Goal: Task Accomplishment & Management: Manage account settings

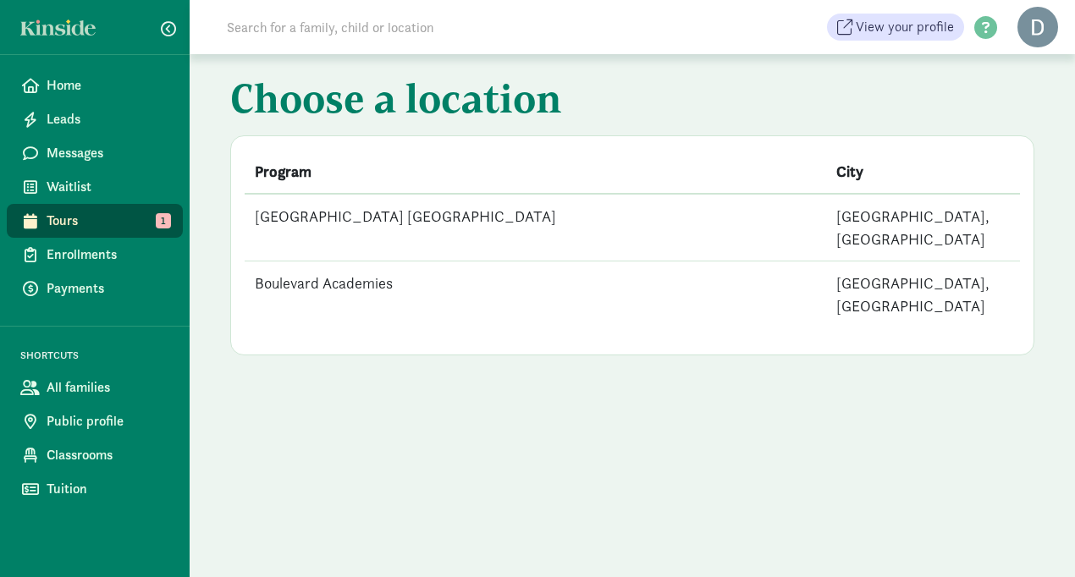
click at [132, 220] on span "Tours" at bounding box center [108, 221] width 123 height 20
click at [417, 214] on td "[GEOGRAPHIC_DATA] [GEOGRAPHIC_DATA]" at bounding box center [536, 228] width 582 height 68
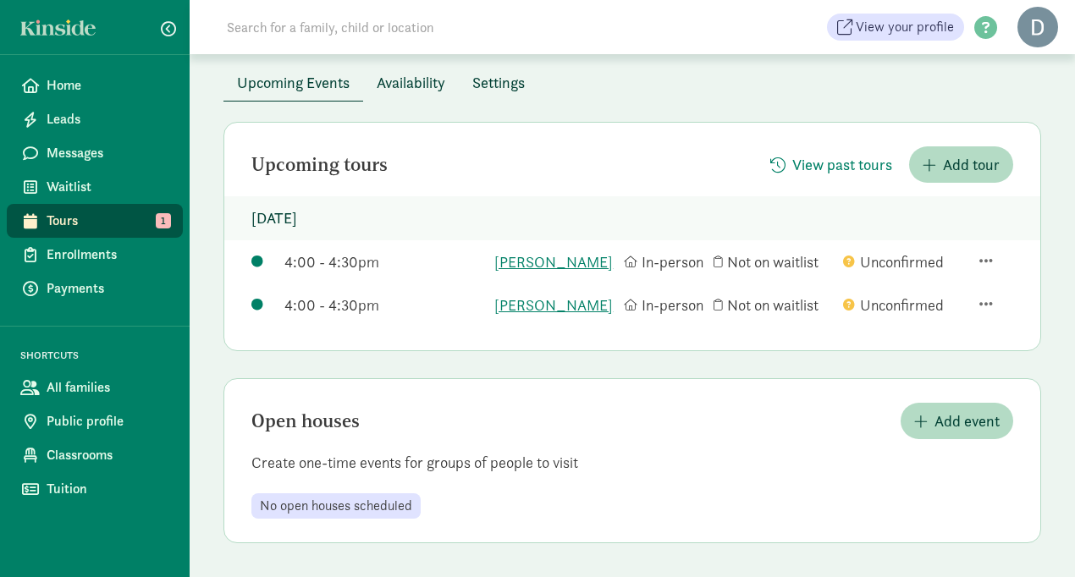
scroll to position [142, 0]
click at [534, 317] on link "A.J. Genest" at bounding box center [554, 305] width 121 height 23
click at [535, 259] on link "[PERSON_NAME]" at bounding box center [554, 262] width 121 height 23
click at [553, 317] on link "A.J. Genest" at bounding box center [554, 305] width 121 height 23
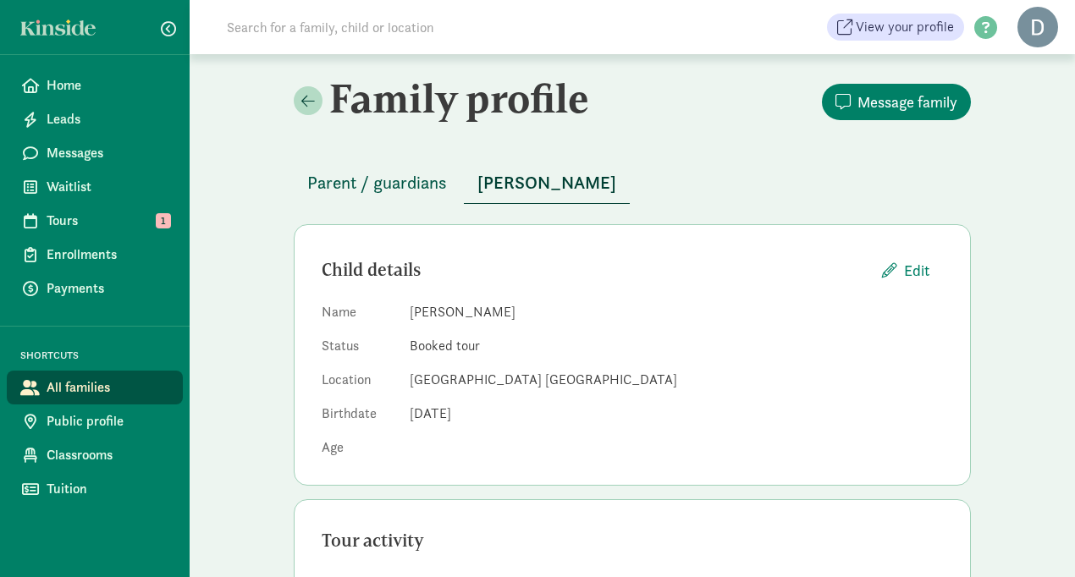
click at [336, 176] on span "Parent / guardians" at bounding box center [377, 182] width 140 height 27
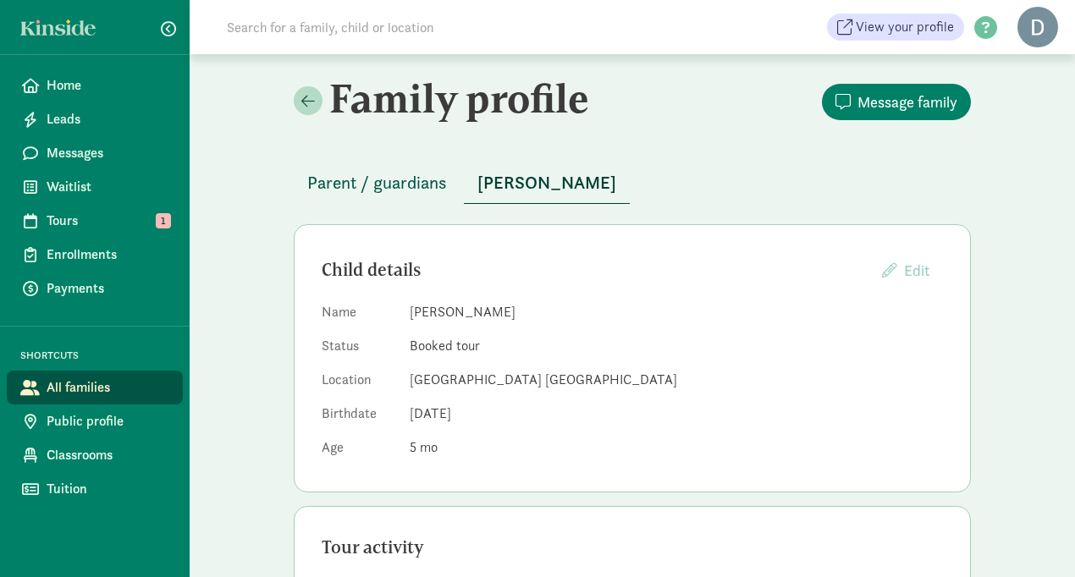
click at [362, 185] on span "Parent / guardians" at bounding box center [377, 182] width 140 height 27
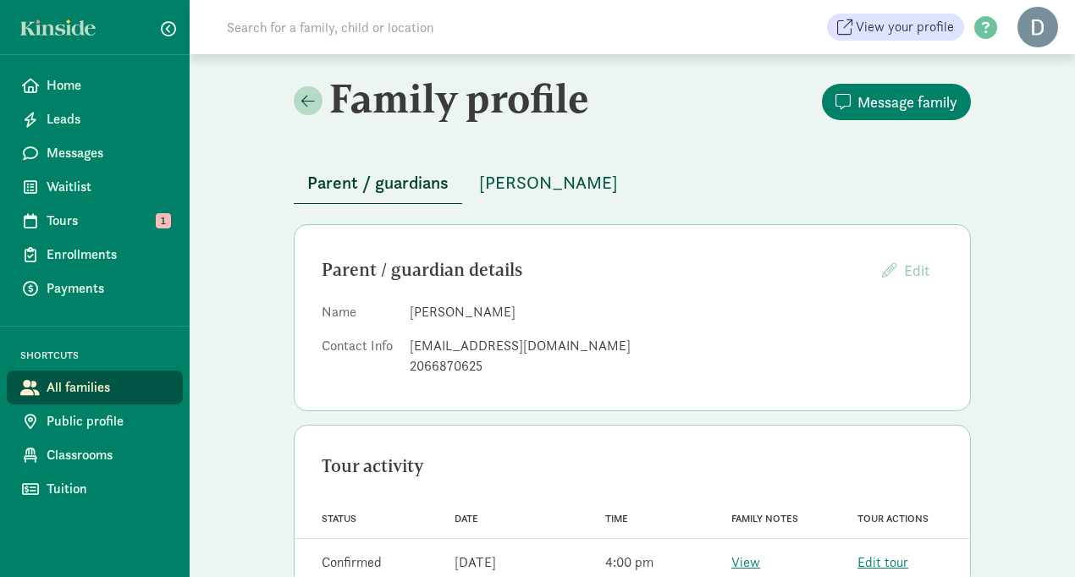
click at [579, 188] on span "[PERSON_NAME]" at bounding box center [548, 182] width 139 height 27
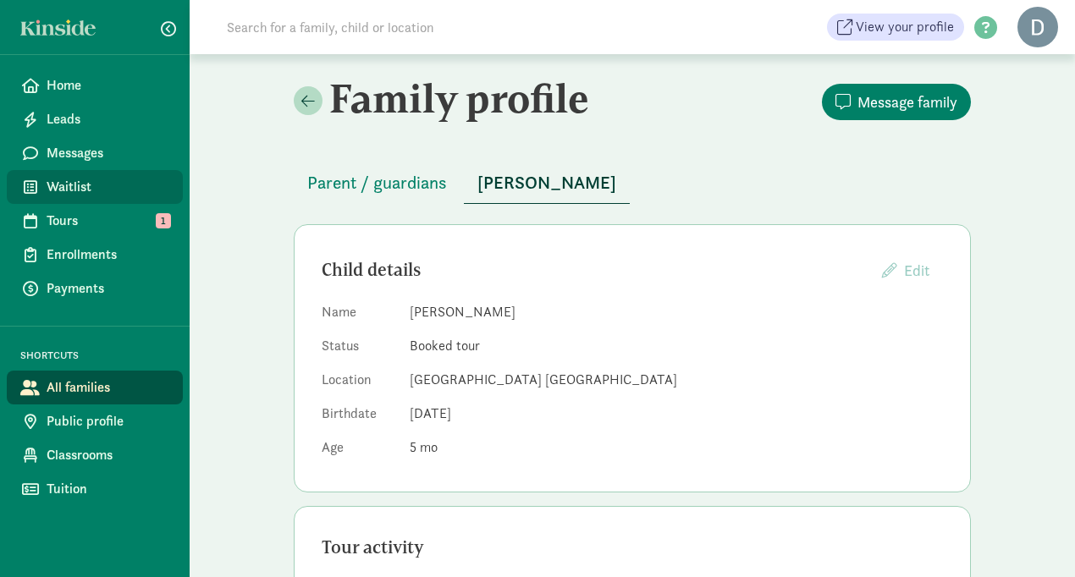
click at [71, 190] on span "Waitlist" at bounding box center [108, 187] width 123 height 20
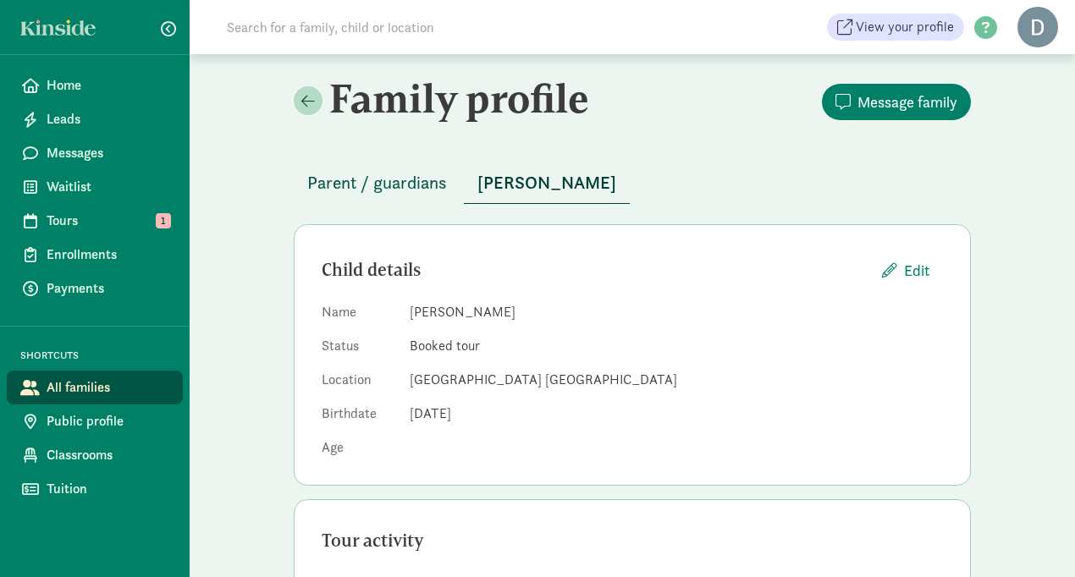
click at [428, 190] on span "Parent / guardians" at bounding box center [377, 182] width 140 height 27
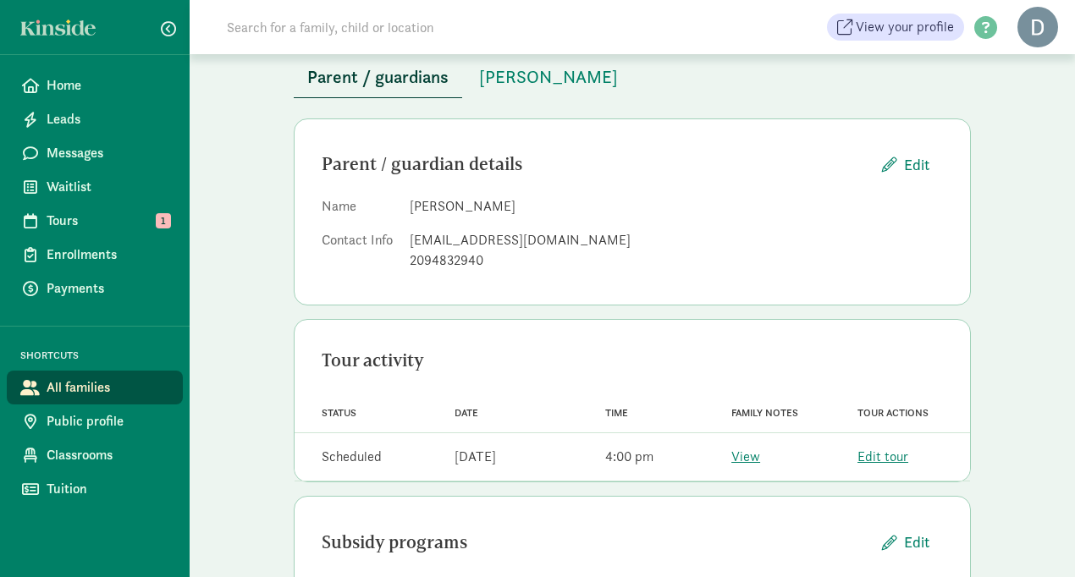
scroll to position [46, 0]
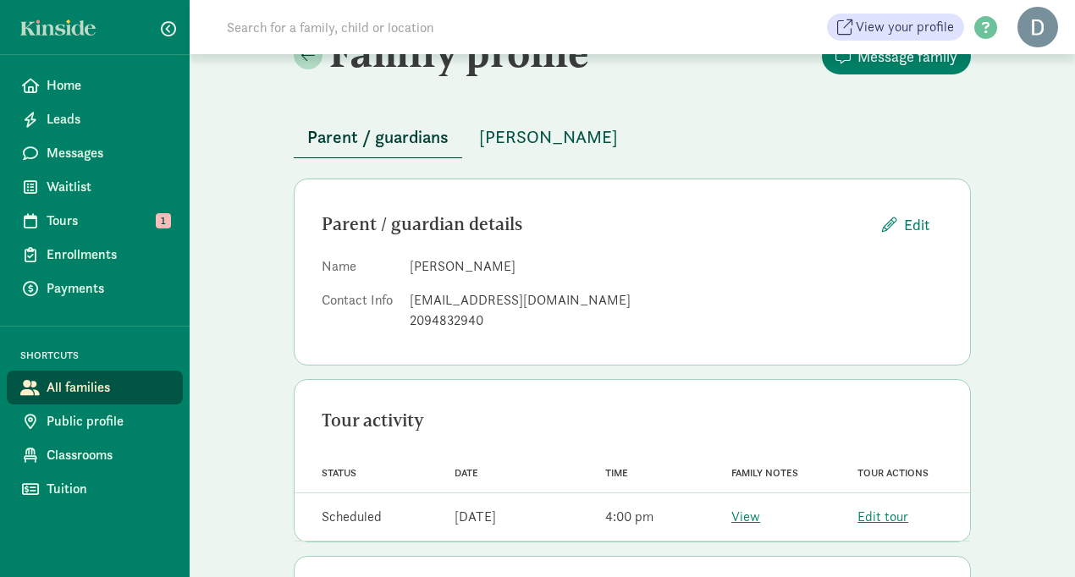
click at [503, 134] on span "[PERSON_NAME]" at bounding box center [548, 137] width 139 height 27
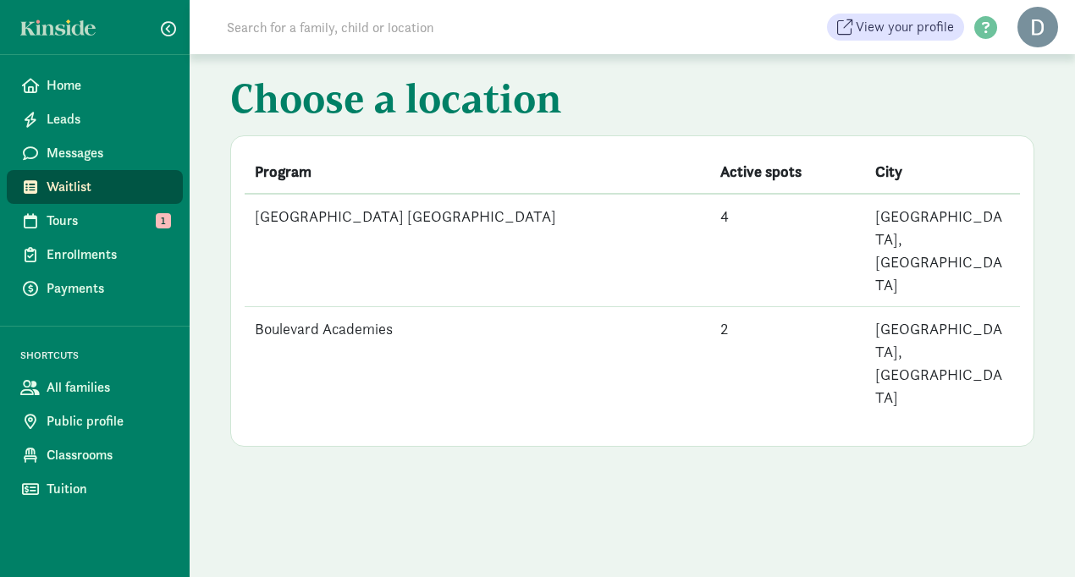
click at [342, 228] on td "[GEOGRAPHIC_DATA] [GEOGRAPHIC_DATA]" at bounding box center [478, 250] width 466 height 113
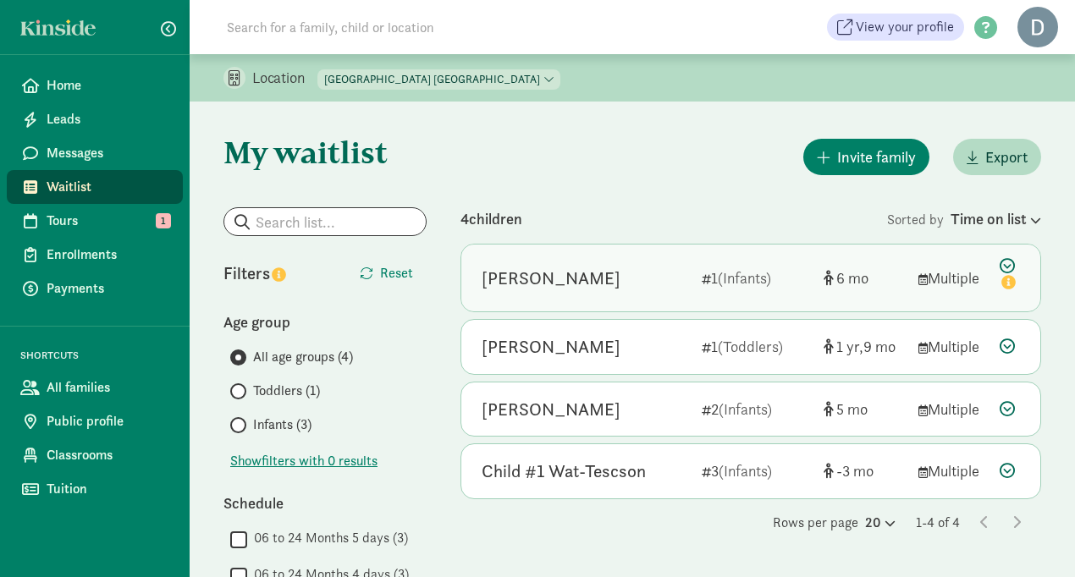
click at [551, 277] on div "[PERSON_NAME]" at bounding box center [551, 278] width 139 height 27
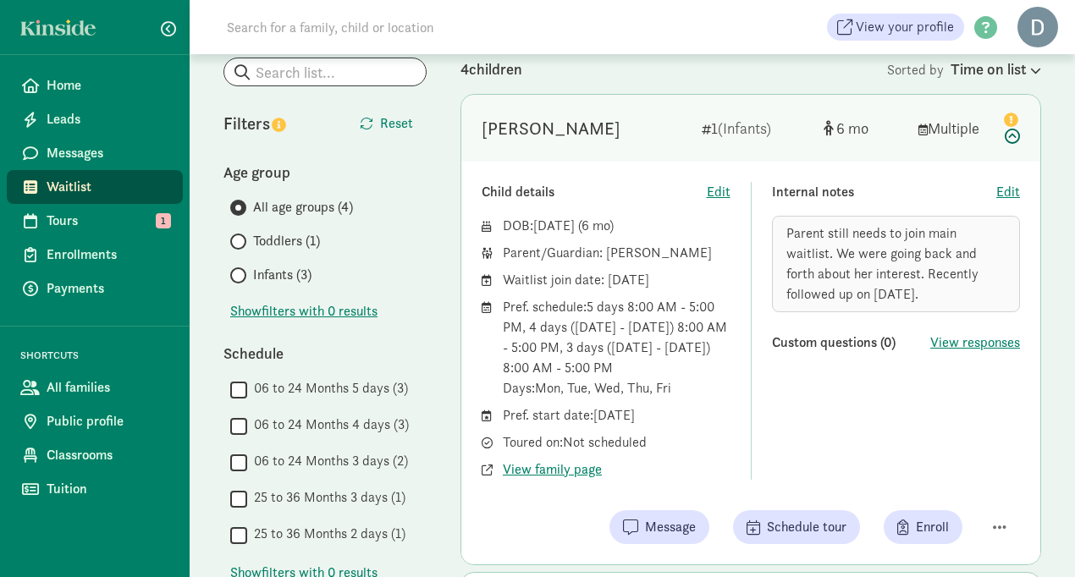
scroll to position [145, 0]
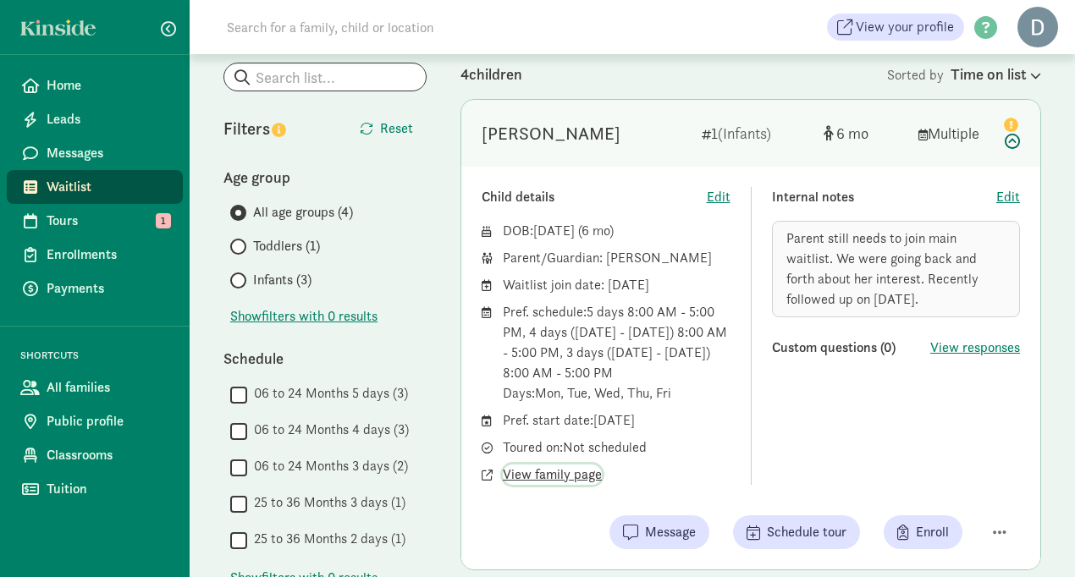
click at [573, 476] on span "View family page" at bounding box center [552, 475] width 99 height 20
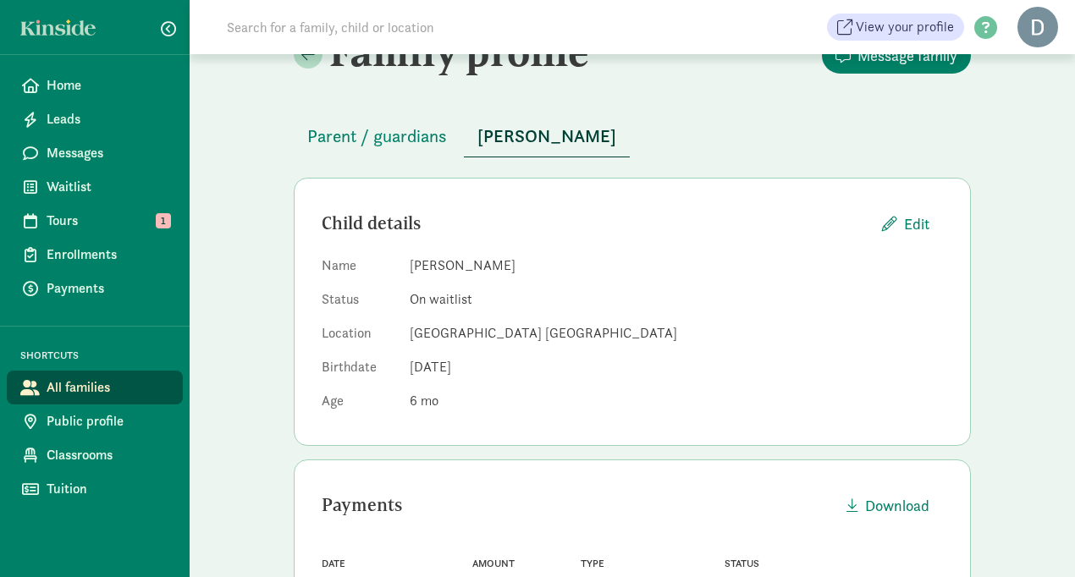
scroll to position [44, 0]
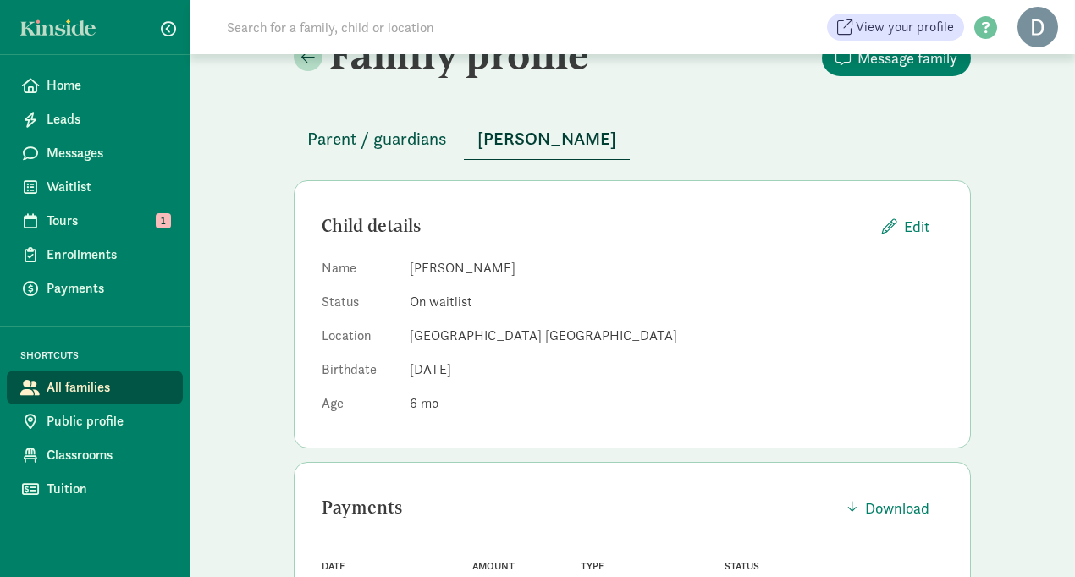
click at [395, 151] on span "Parent / guardians" at bounding box center [377, 138] width 140 height 27
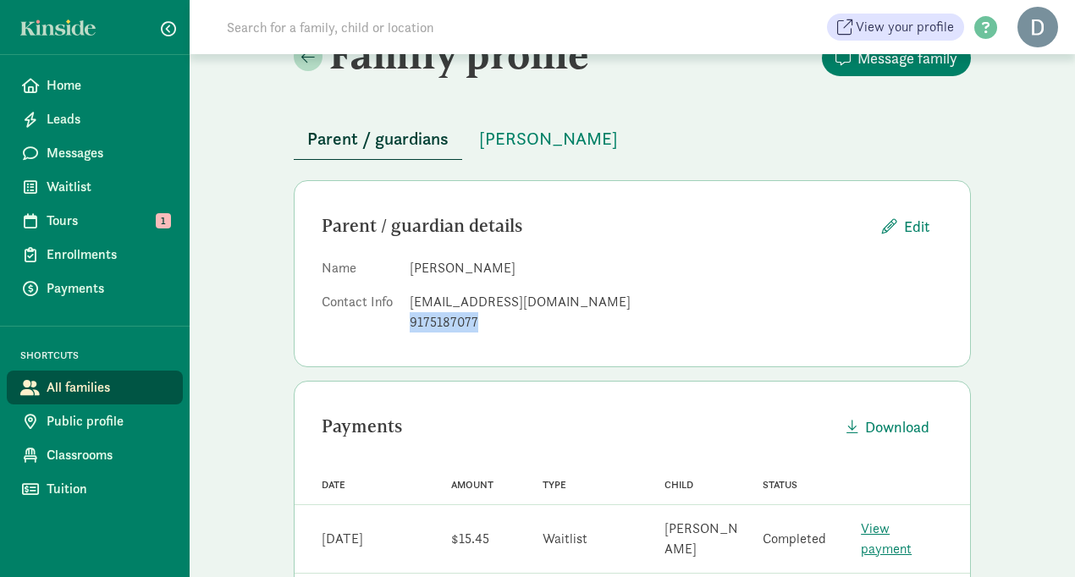
drag, startPoint x: 412, startPoint y: 323, endPoint x: 483, endPoint y: 323, distance: 71.1
click at [483, 323] on div "9175187077" at bounding box center [676, 322] width 533 height 20
copy div "9175187077"
click at [497, 303] on div "[EMAIL_ADDRESS][DOMAIN_NAME]" at bounding box center [676, 302] width 533 height 20
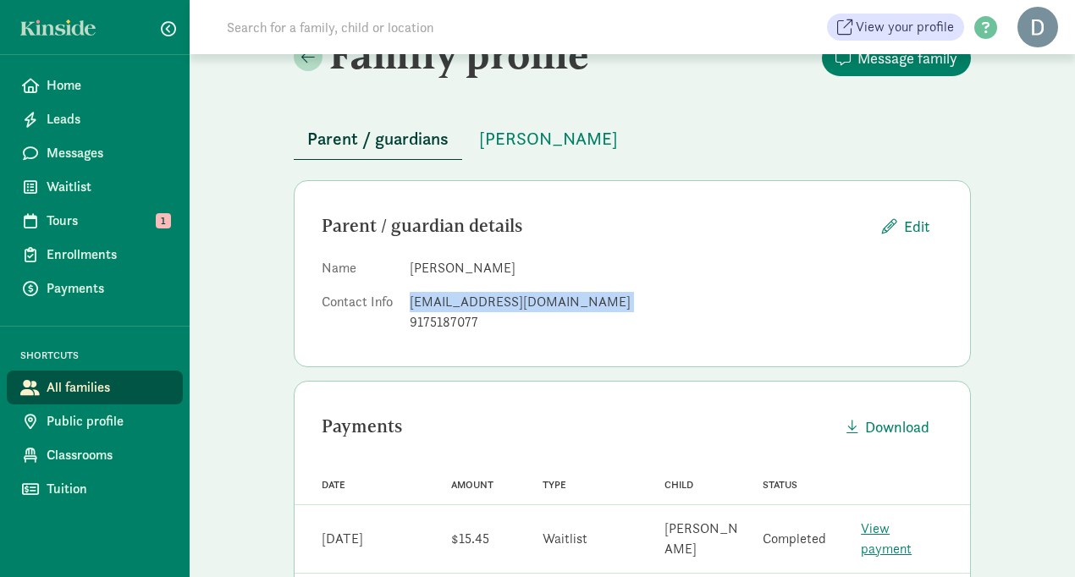
click at [497, 303] on div "[EMAIL_ADDRESS][DOMAIN_NAME]" at bounding box center [676, 302] width 533 height 20
copy dd "[EMAIL_ADDRESS][DOMAIN_NAME]"
click at [544, 239] on div "Parent / guardian details Edit" at bounding box center [632, 226] width 621 height 36
click at [530, 137] on span "[PERSON_NAME]" at bounding box center [548, 138] width 139 height 27
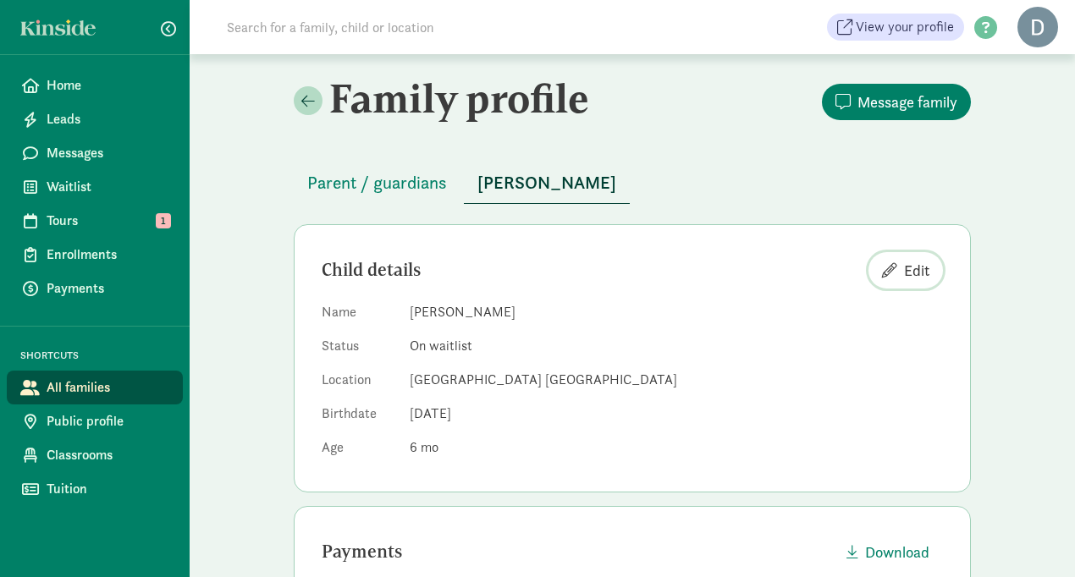
click at [904, 269] on span "Edit" at bounding box center [916, 270] width 25 height 23
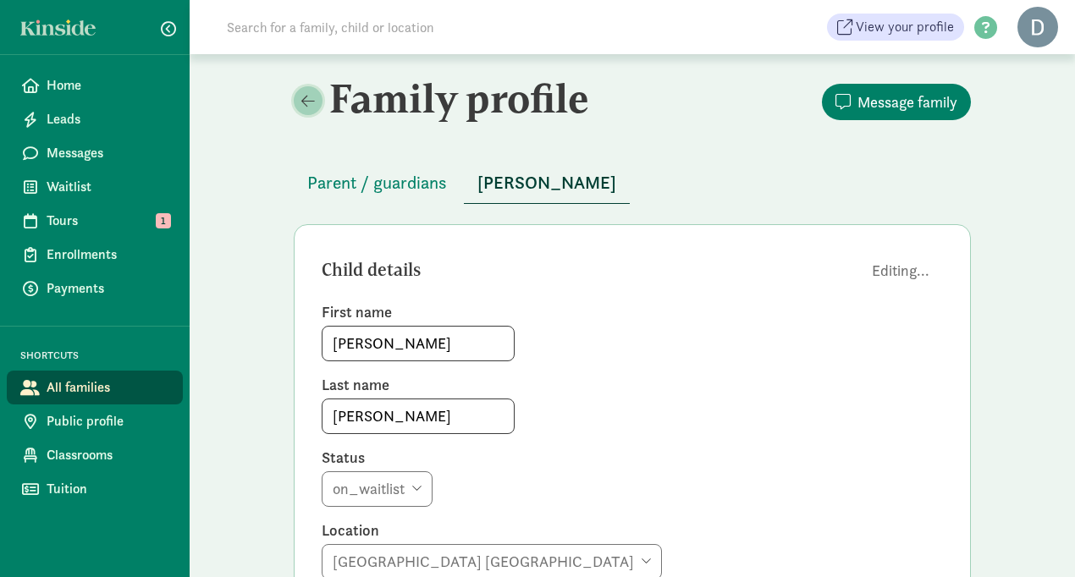
click at [303, 102] on span at bounding box center [308, 100] width 14 height 15
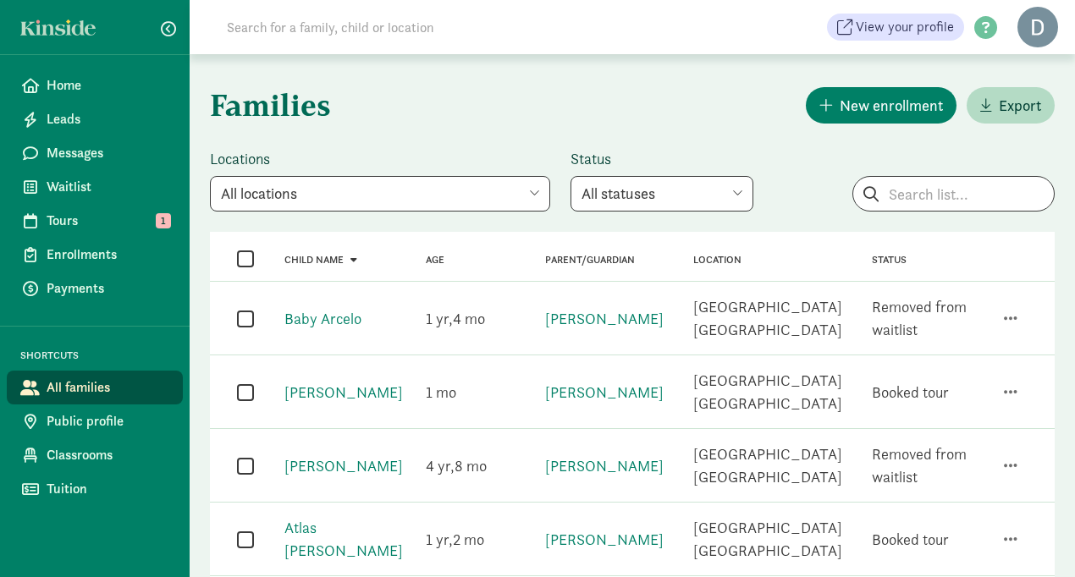
click at [641, 208] on select "All statuses Enrolled Inactive Removed from waitlist On waitlist Booked tour Le…" at bounding box center [662, 194] width 183 height 36
click at [582, 194] on select "All statuses Enrolled Inactive Removed from waitlist On waitlist Booked tour Le…" at bounding box center [662, 194] width 183 height 36
select select "on_waitlist"
click at [571, 176] on select "All statuses Enrolled Inactive Removed from waitlist On waitlist Booked tour Le…" at bounding box center [662, 194] width 183 height 36
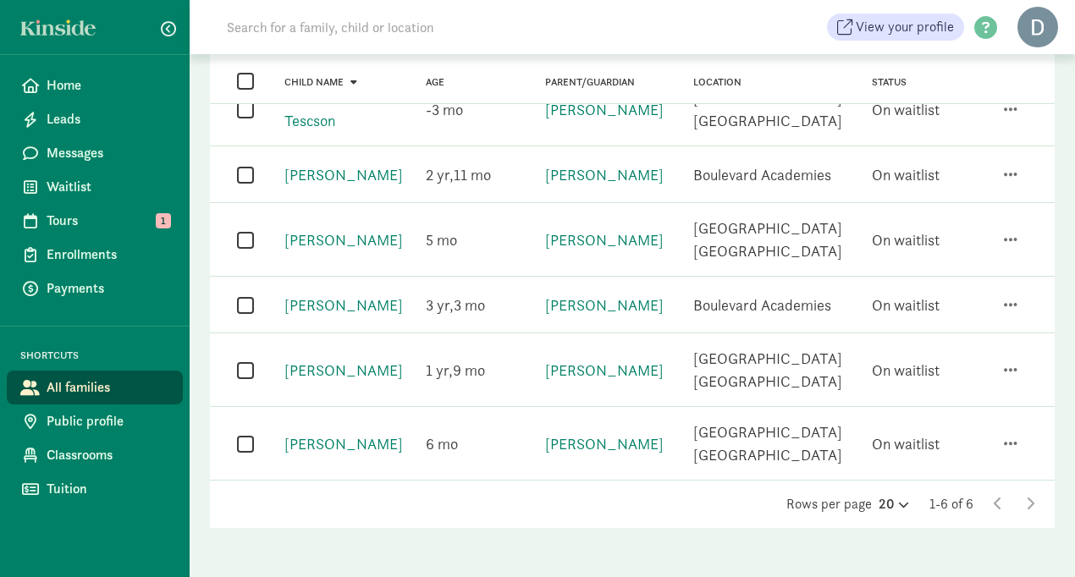
scroll to position [214, 0]
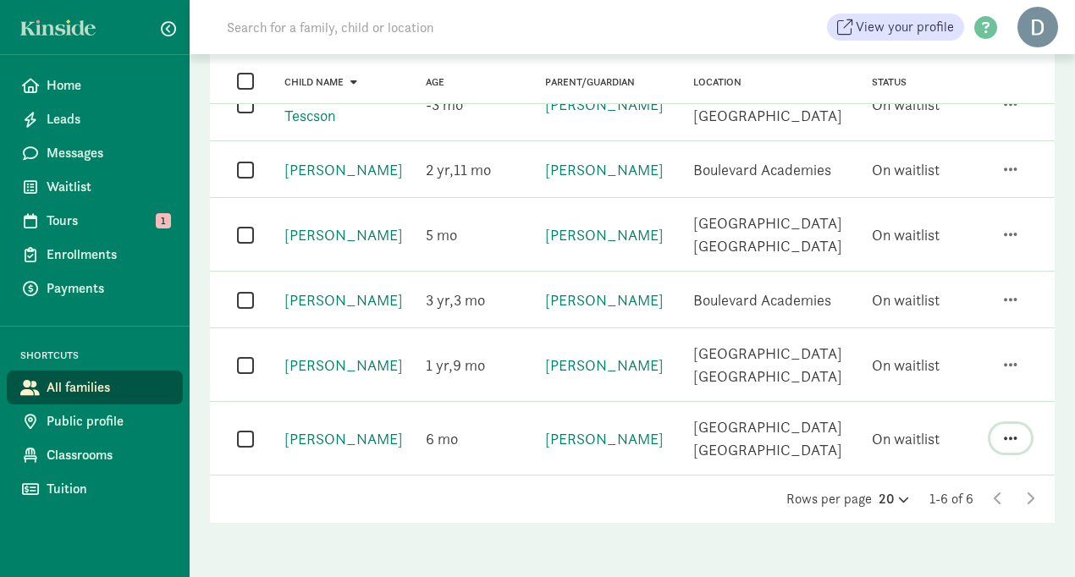
click at [1004, 433] on span "button" at bounding box center [1011, 438] width 14 height 15
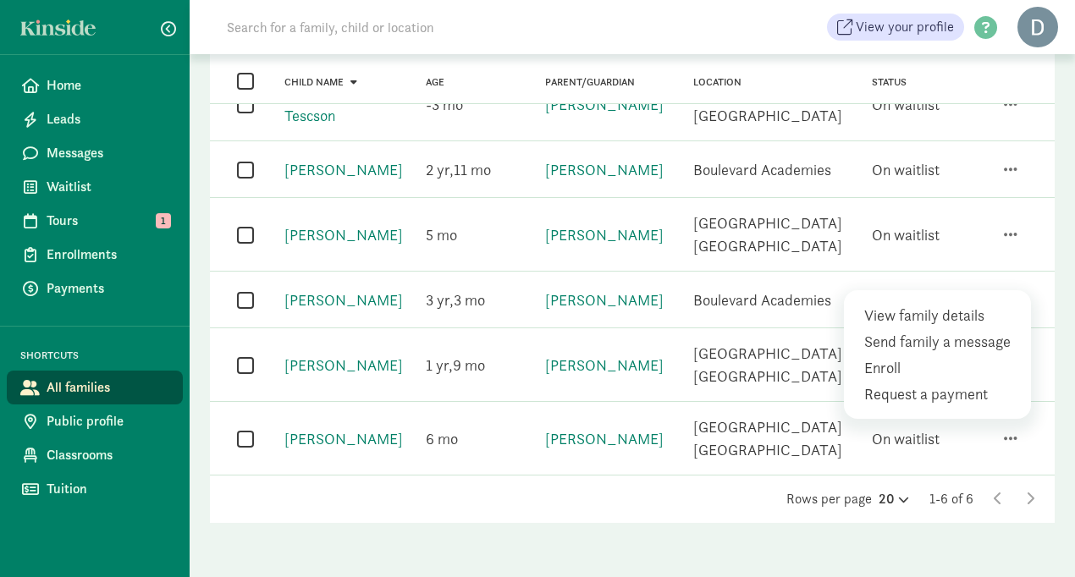
click at [246, 439] on input "checkbox" at bounding box center [245, 439] width 17 height 23
checkbox input "true"
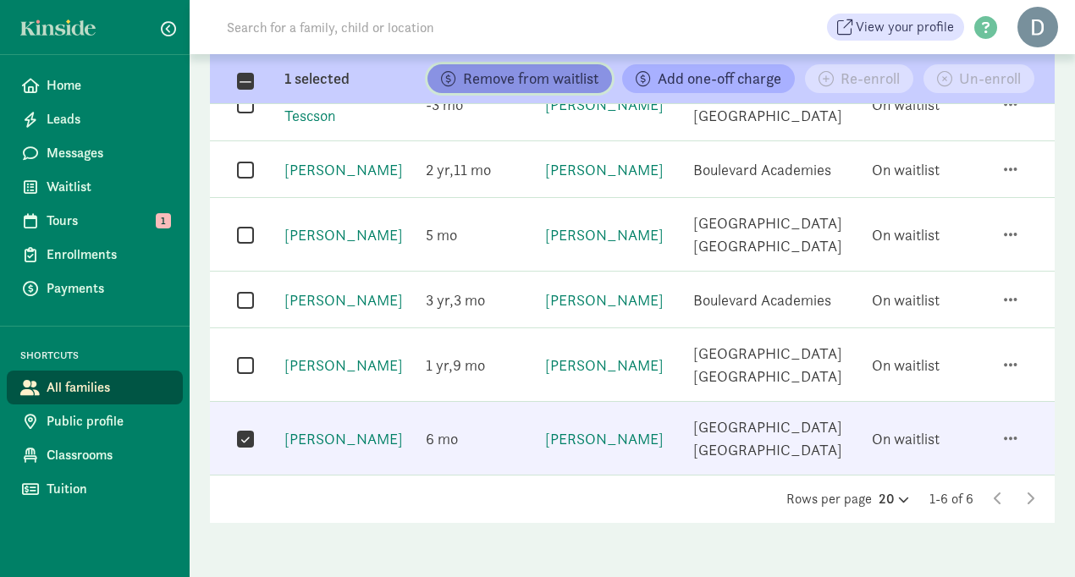
click at [538, 86] on span "Remove from waitlist" at bounding box center [530, 78] width 135 height 15
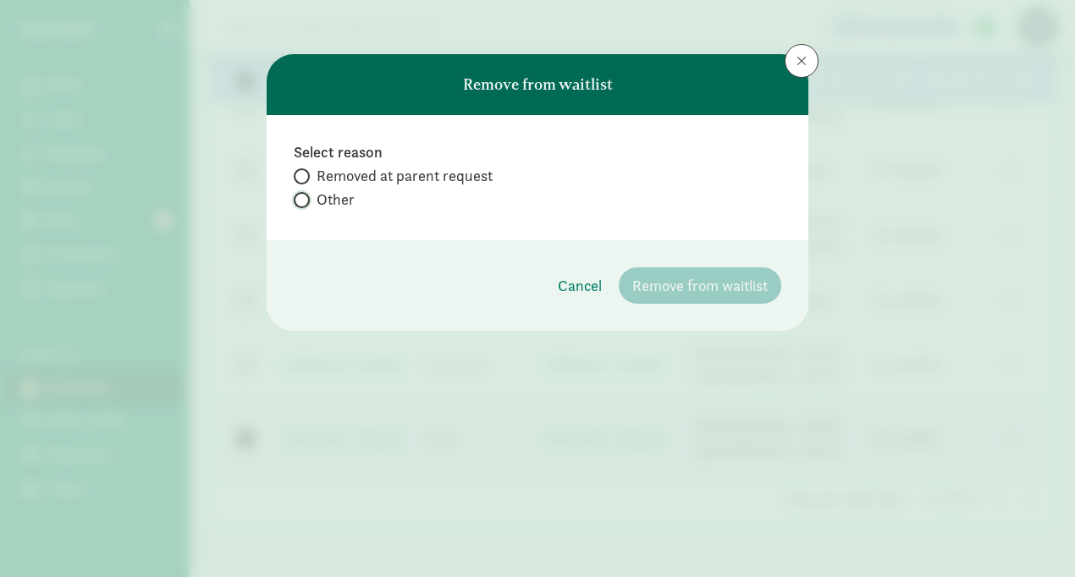
click at [301, 200] on input "Other" at bounding box center [299, 200] width 11 height 11
radio input "true"
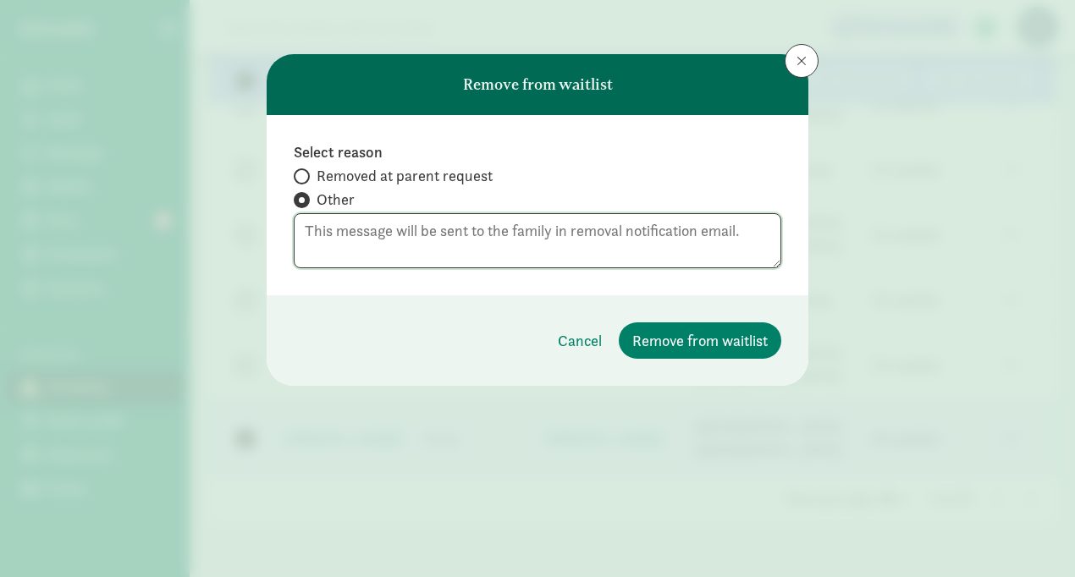
click at [544, 227] on textarea at bounding box center [538, 240] width 488 height 55
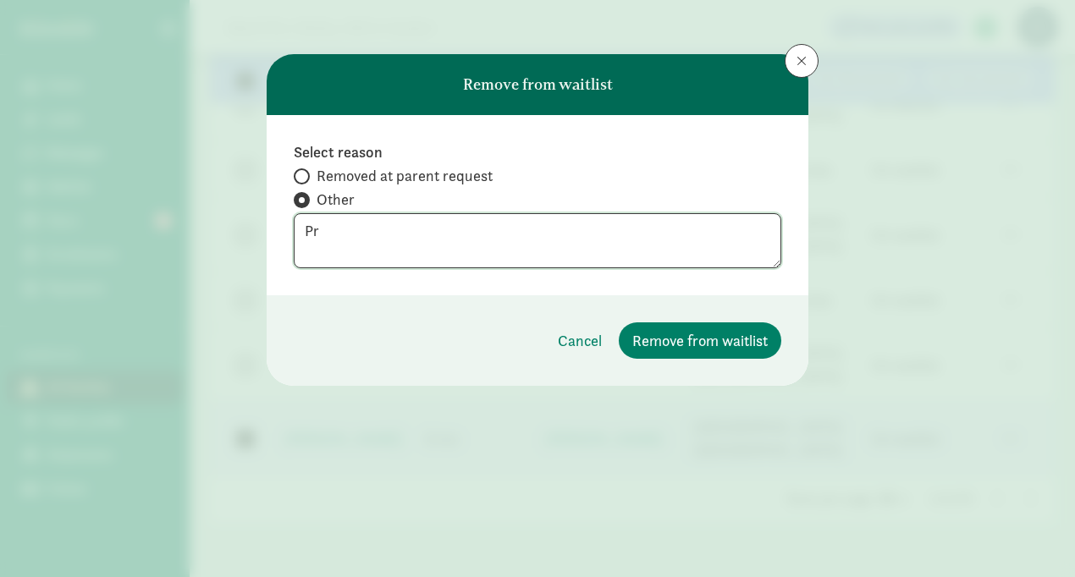
type textarea "P"
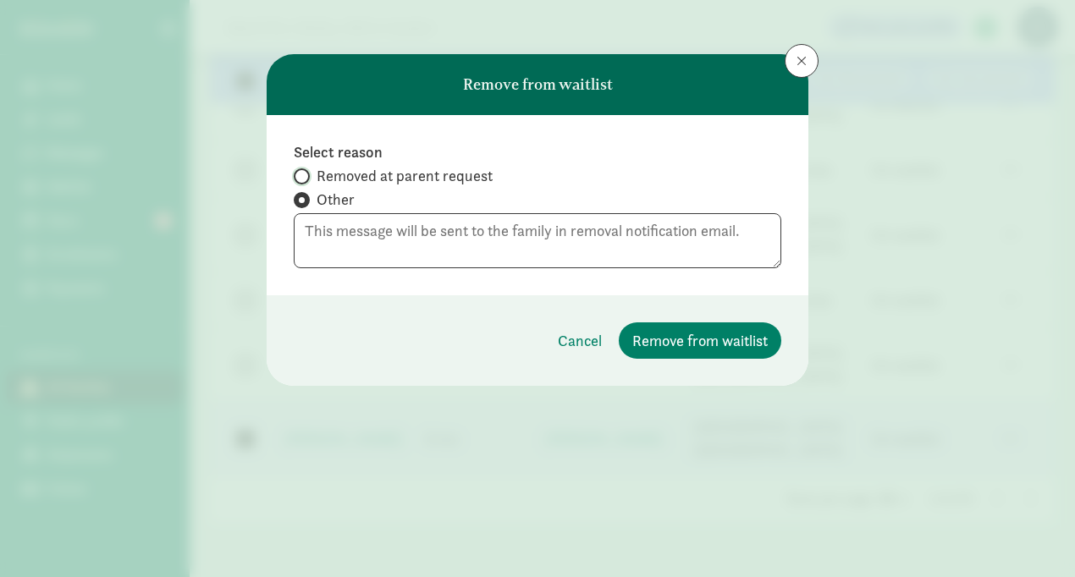
click at [301, 172] on input "Removed at parent request" at bounding box center [299, 176] width 11 height 11
radio input "true"
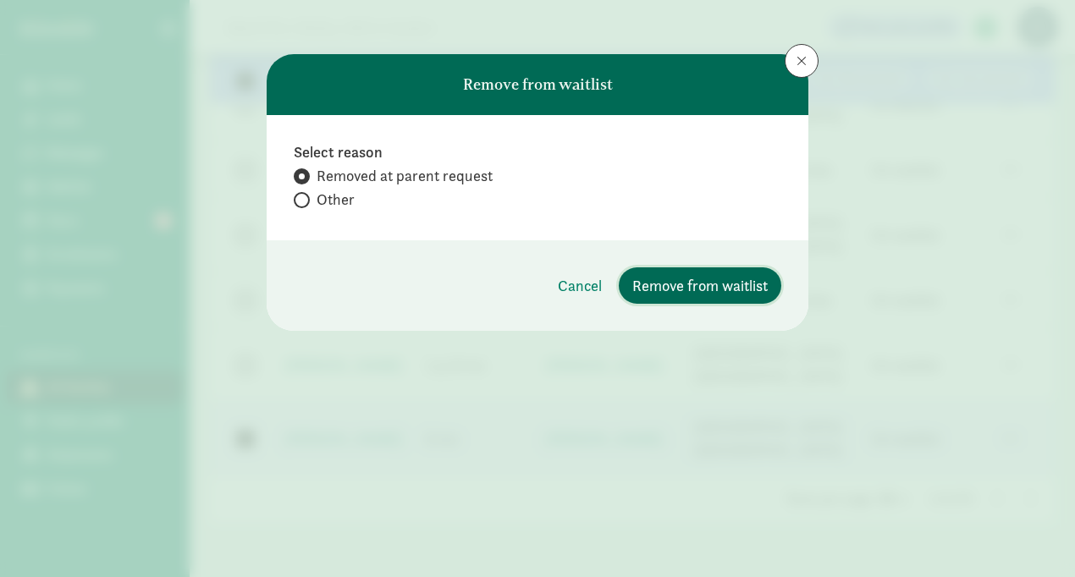
click at [724, 283] on span "Remove from waitlist" at bounding box center [699, 285] width 135 height 23
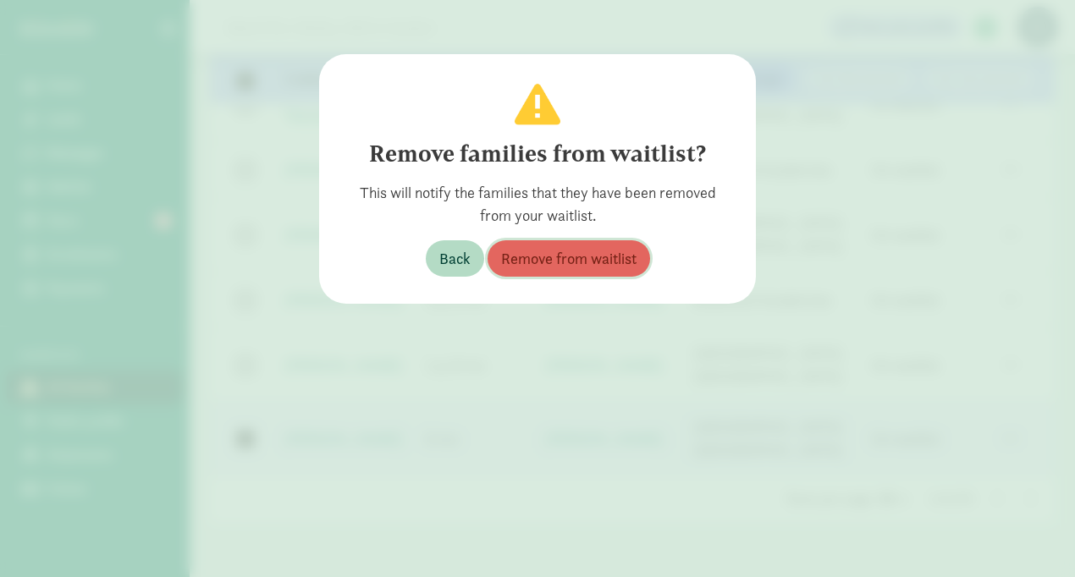
click at [633, 255] on span "Remove from waitlist" at bounding box center [568, 258] width 135 height 23
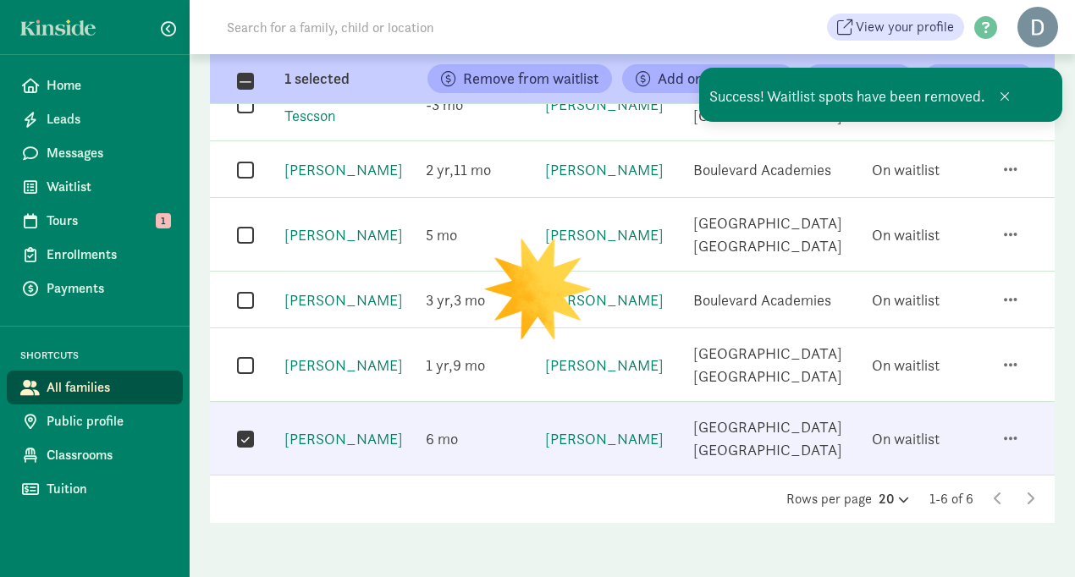
scroll to position [141, 0]
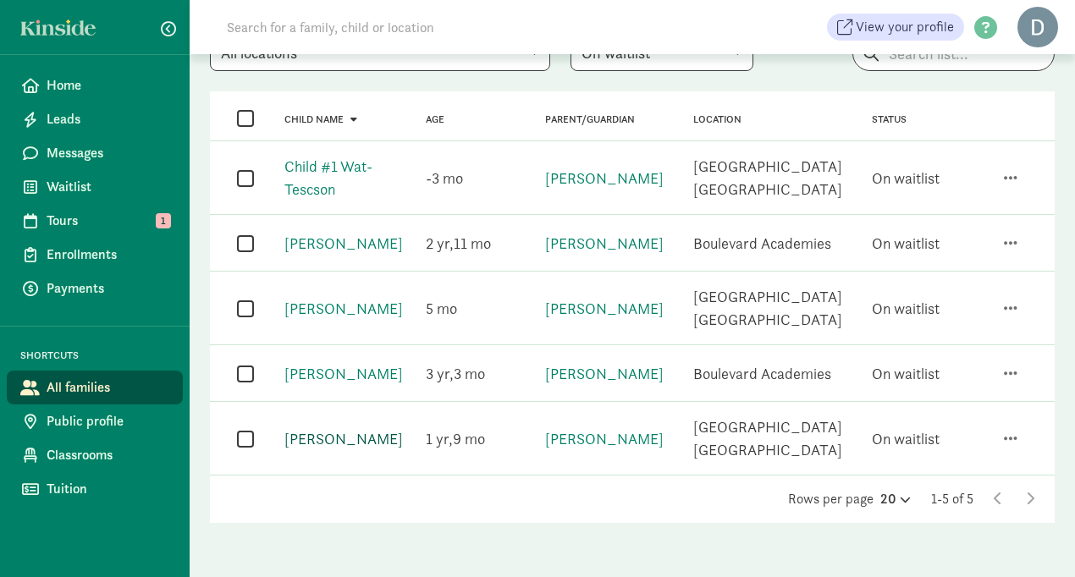
click at [323, 437] on link "[PERSON_NAME]" at bounding box center [343, 438] width 119 height 19
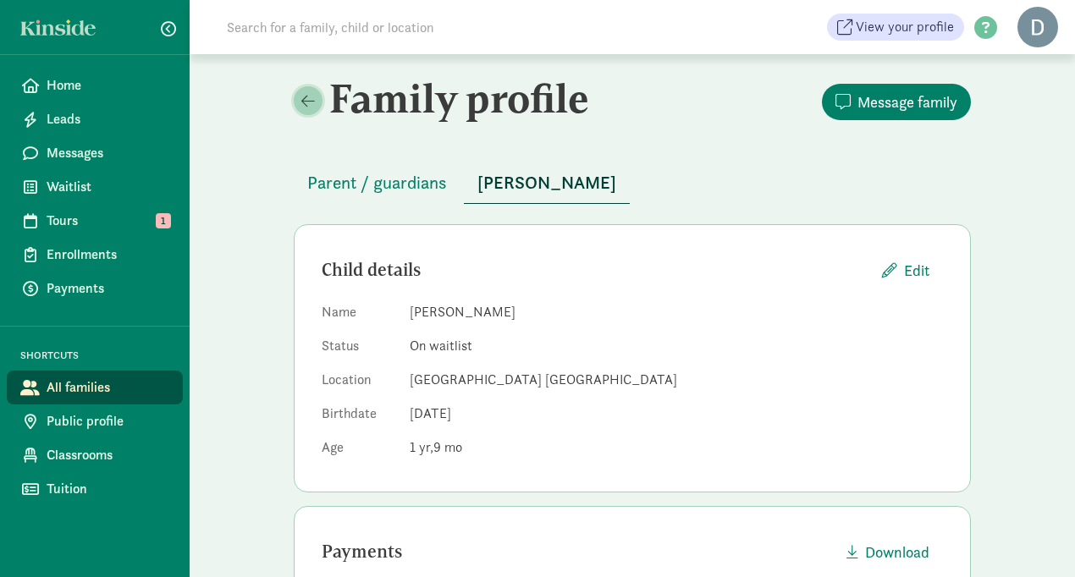
click at [302, 103] on span at bounding box center [308, 100] width 14 height 15
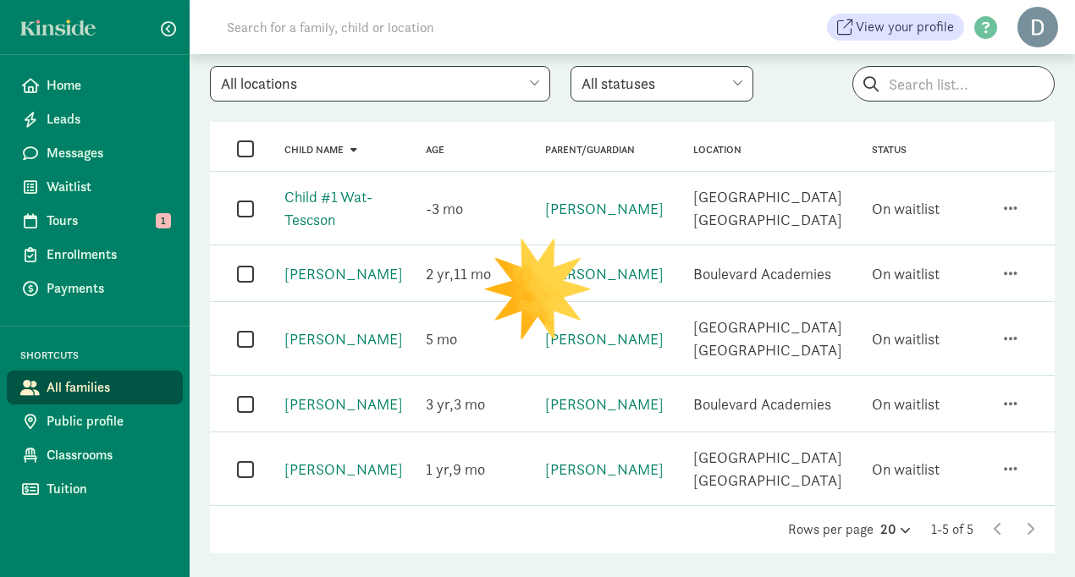
scroll to position [97, 0]
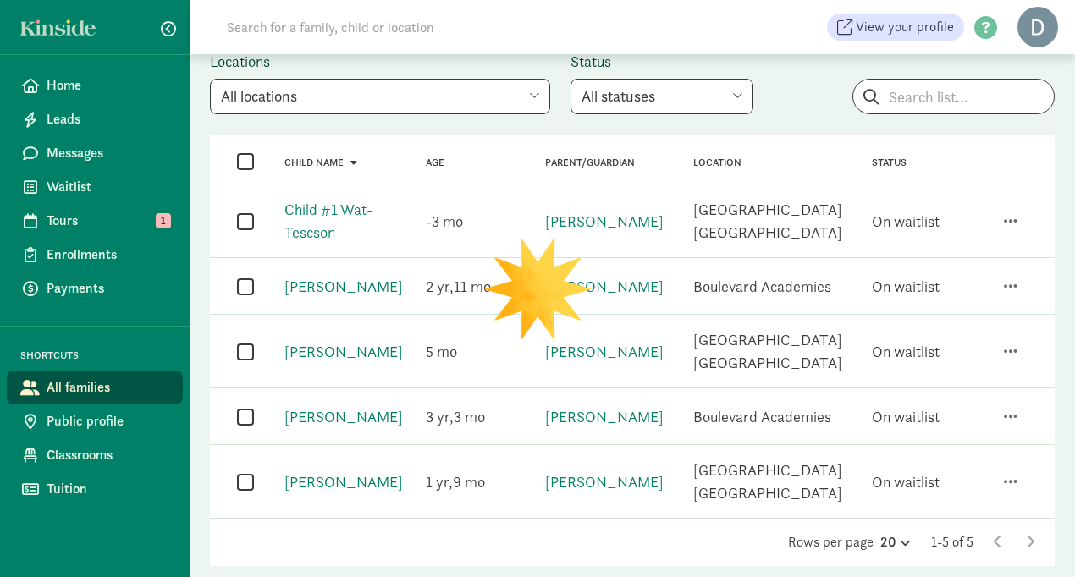
click at [612, 95] on select "All statuses Enrolled Inactive Removed from waitlist On waitlist Booked tour Le…" at bounding box center [662, 97] width 183 height 36
select select "on_waitlist"
click at [571, 79] on select "All statuses Enrolled Inactive Removed from waitlist On waitlist Booked tour Le…" at bounding box center [662, 97] width 183 height 36
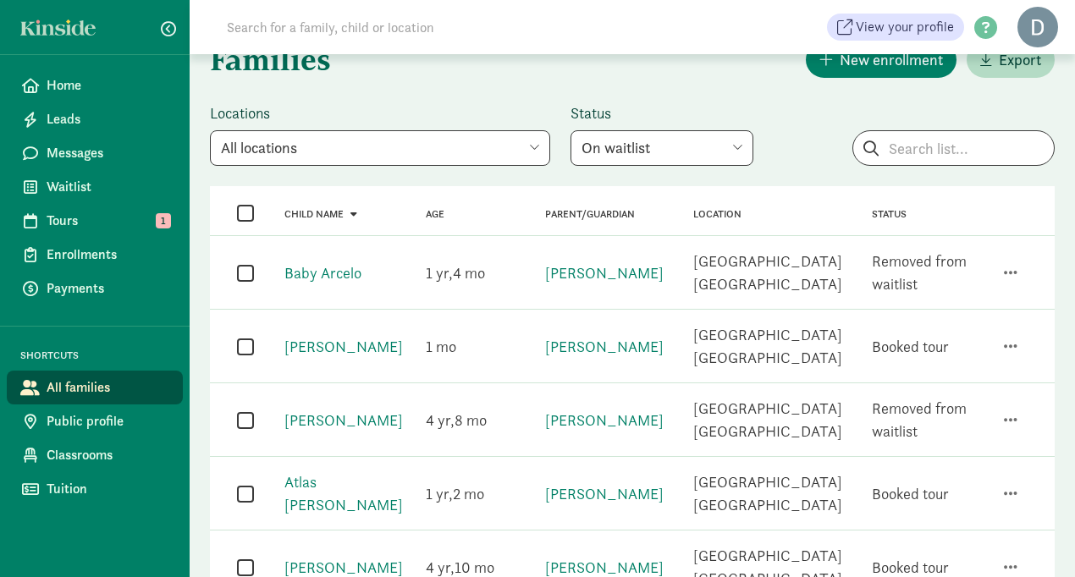
scroll to position [44, 0]
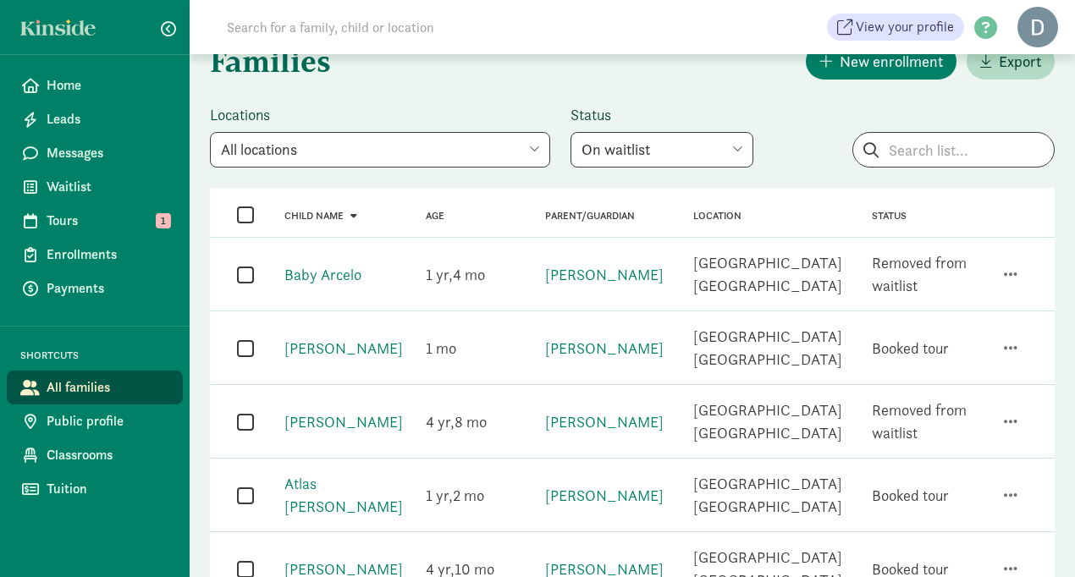
click at [393, 151] on select "All locations [GEOGRAPHIC_DATA] [GEOGRAPHIC_DATA]" at bounding box center [380, 150] width 340 height 36
click at [210, 132] on select "All locations [GEOGRAPHIC_DATA] [GEOGRAPHIC_DATA]" at bounding box center [380, 150] width 340 height 36
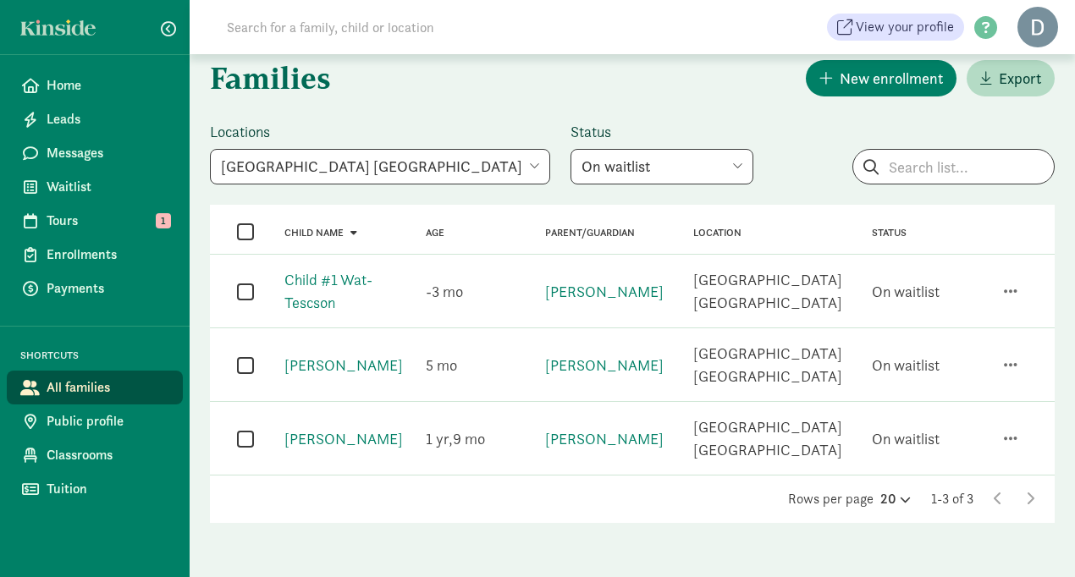
scroll to position [0, 0]
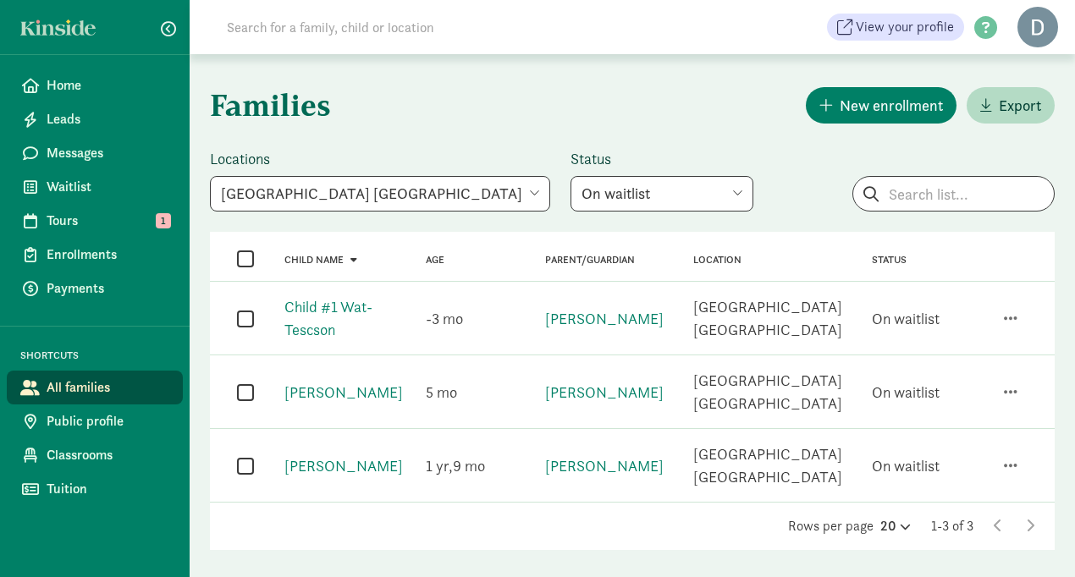
click at [417, 183] on select "All locations [GEOGRAPHIC_DATA] [GEOGRAPHIC_DATA]" at bounding box center [380, 194] width 340 height 36
select select "337823"
click at [210, 176] on select "All locations [GEOGRAPHIC_DATA] [GEOGRAPHIC_DATA]" at bounding box center [380, 194] width 340 height 36
